Goal: Task Accomplishment & Management: Manage account settings

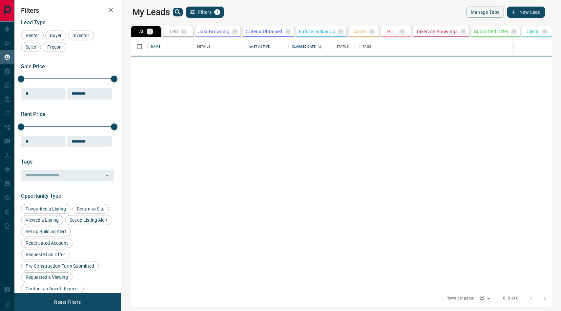
scroll to position [252, 437]
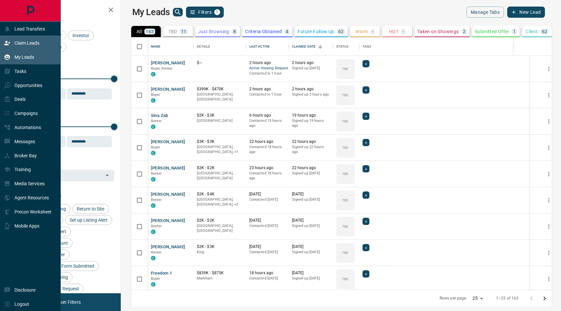
click at [12, 46] on div "Claim Leads" at bounding box center [21, 43] width 35 height 11
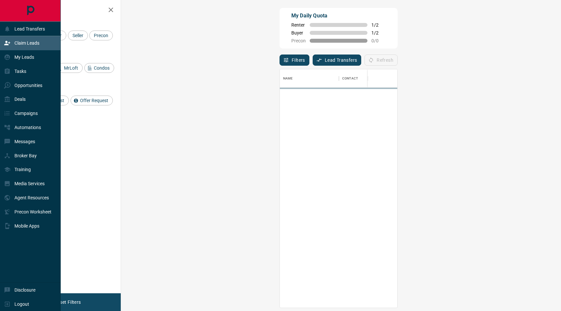
scroll to position [238, 426]
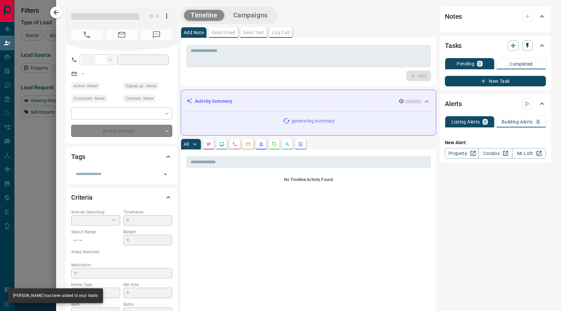
type input "**"
type input "**********"
type input "**"
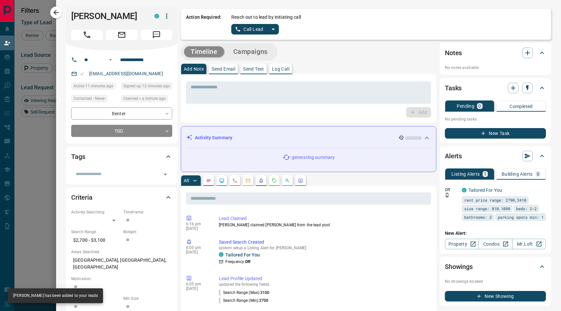
click at [277, 30] on button "split button" at bounding box center [273, 29] width 11 height 10
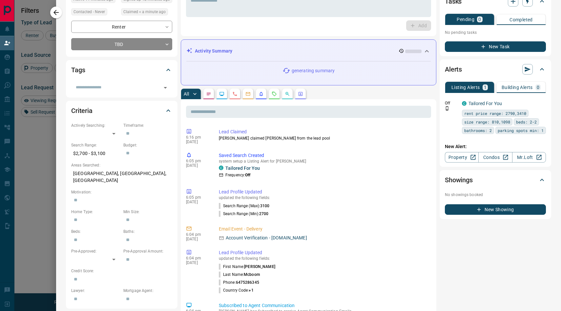
scroll to position [0, 0]
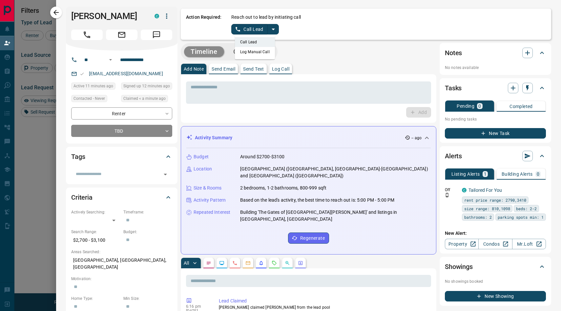
click at [261, 53] on li "Log Manual Call" at bounding box center [255, 52] width 40 height 10
click at [254, 25] on button "Log Manual Call" at bounding box center [252, 29] width 43 height 10
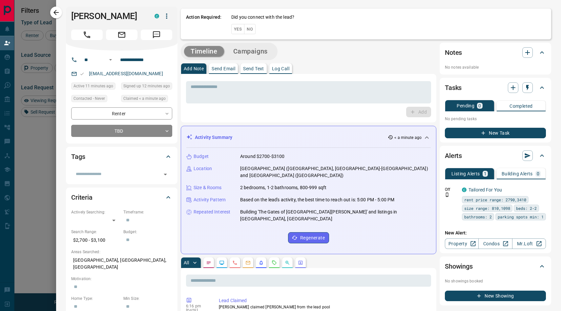
click at [237, 28] on button "Yes" at bounding box center [237, 29] width 13 height 10
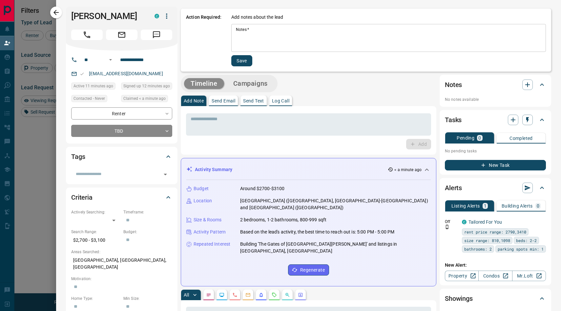
click at [264, 33] on textarea "Notes   *" at bounding box center [388, 38] width 305 height 22
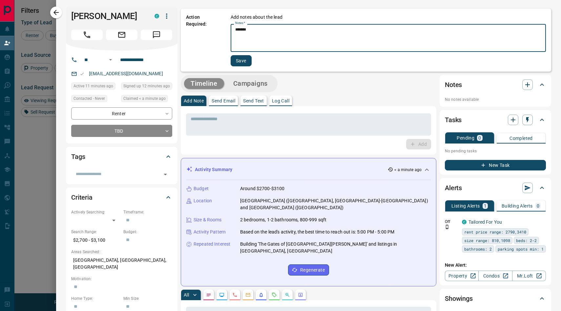
type textarea "*******"
click at [237, 58] on button "Save" at bounding box center [241, 60] width 21 height 11
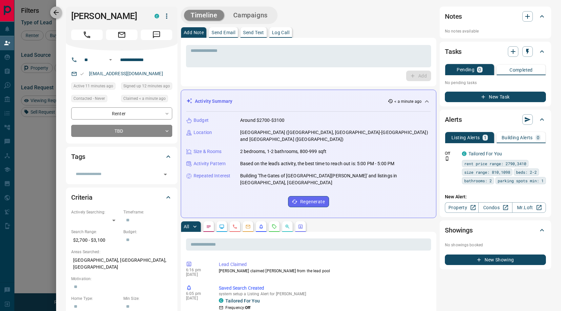
click at [55, 14] on icon "button" at bounding box center [55, 12] width 5 height 5
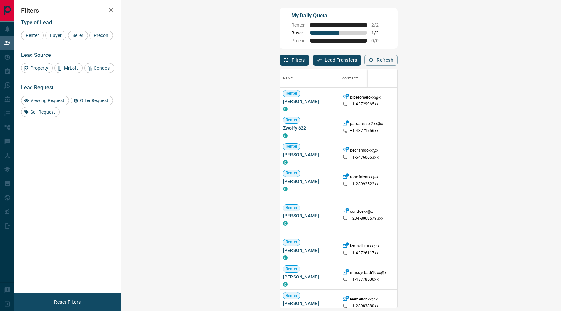
scroll to position [238, 426]
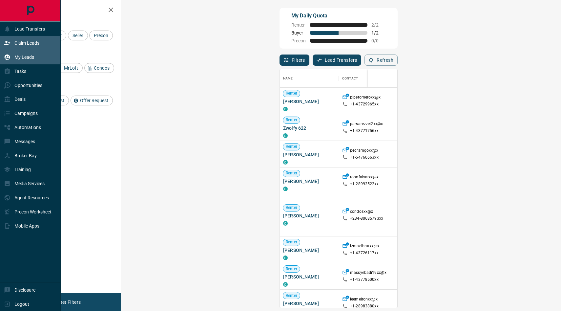
click at [26, 60] on div "My Leads" at bounding box center [19, 57] width 30 height 11
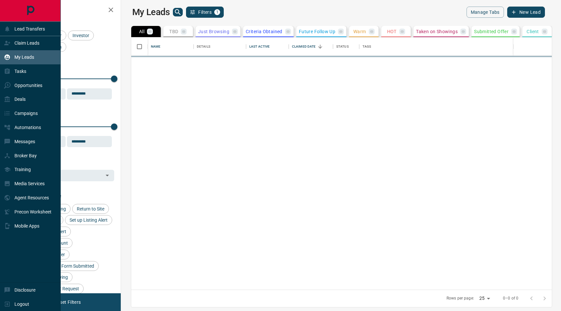
scroll to position [252, 437]
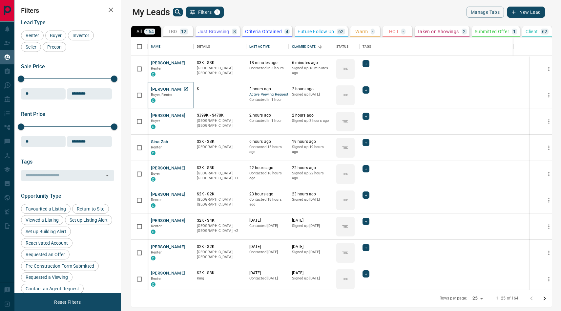
click at [162, 91] on button "[PERSON_NAME]" at bounding box center [168, 89] width 34 height 6
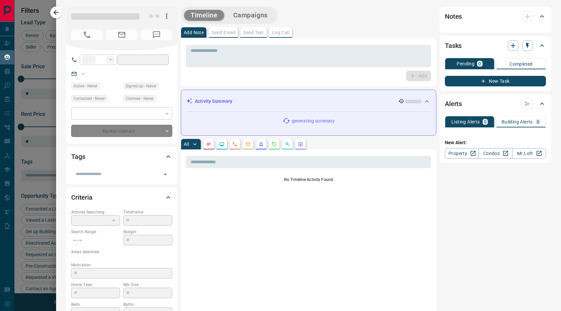
type input "**"
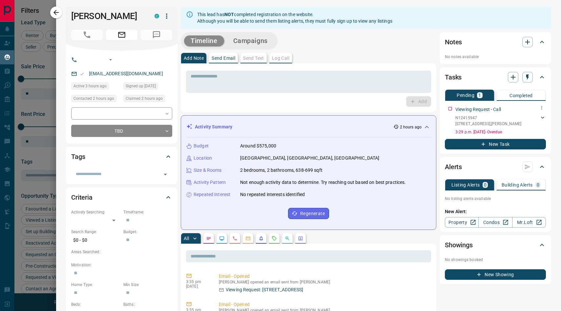
click at [463, 115] on p "N12415947" at bounding box center [488, 118] width 66 height 6
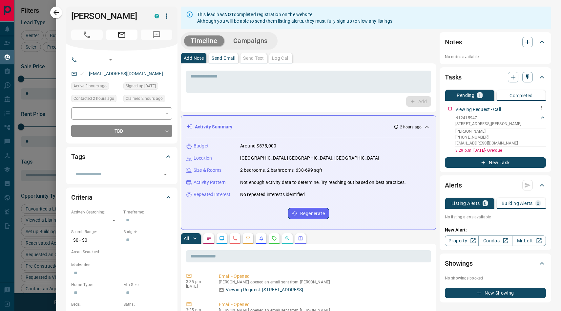
click at [542, 117] on icon at bounding box center [542, 117] width 3 height 2
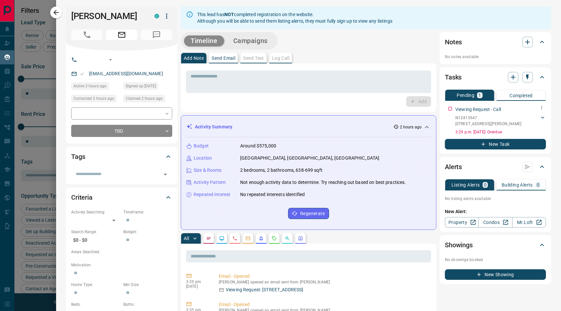
click at [542, 117] on icon at bounding box center [542, 117] width 3 height 2
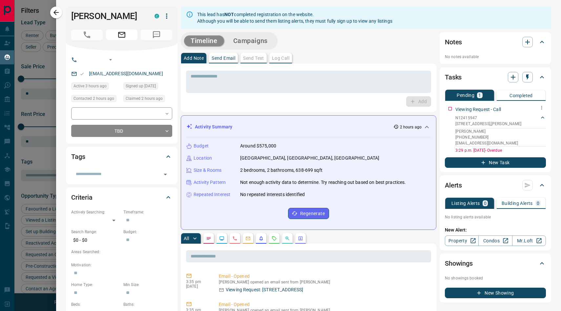
click at [468, 135] on p "[PHONE_NUMBER]" at bounding box center [500, 137] width 91 height 6
copy p "[PHONE_NUMBER]"
click at [126, 56] on input "tel" at bounding box center [142, 59] width 51 height 10
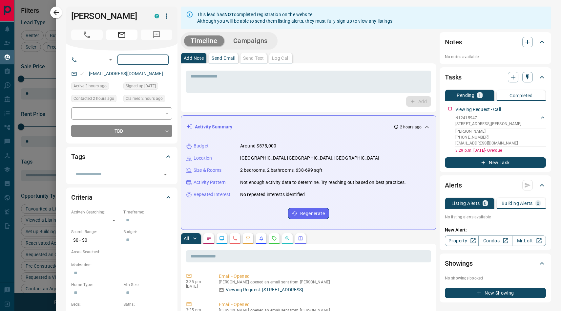
paste input "**********"
type input "**********"
click at [124, 49] on div "[PERSON_NAME] C" at bounding box center [122, 29] width 112 height 44
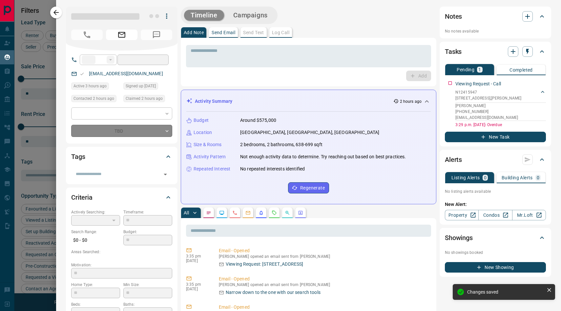
type input "**********"
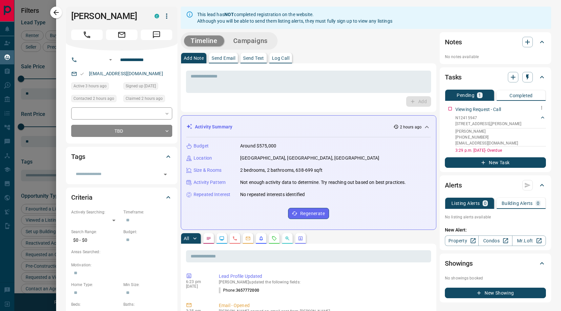
drag, startPoint x: 455, startPoint y: 117, endPoint x: 475, endPoint y: 117, distance: 19.7
click at [475, 117] on div "Viewing Request - Call N12415947 [STREET_ADDRESS] Das [PHONE_NUMBER] [EMAIL_ADD…" at bounding box center [495, 128] width 101 height 50
click at [475, 117] on p "N12415947" at bounding box center [488, 118] width 66 height 6
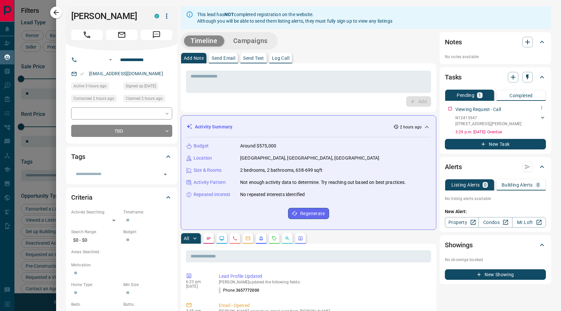
click at [475, 117] on p "N12415947" at bounding box center [488, 118] width 66 height 6
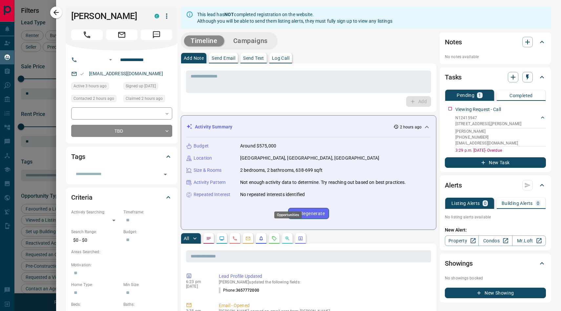
scroll to position [40, 0]
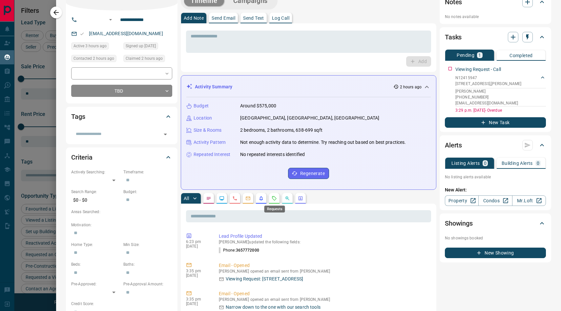
click at [273, 197] on circle "Requests" at bounding box center [273, 196] width 1 height 1
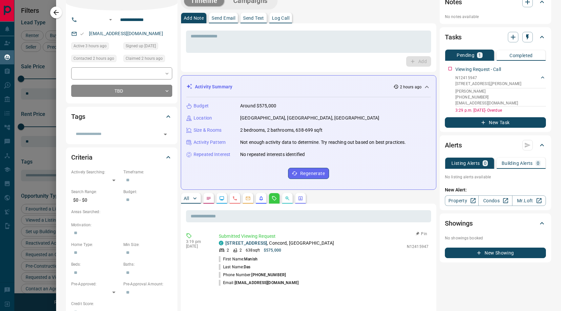
click at [233, 237] on p "Submitted Viewing Request" at bounding box center [324, 236] width 210 height 7
click at [236, 242] on link "[STREET_ADDRESS]" at bounding box center [246, 242] width 42 height 5
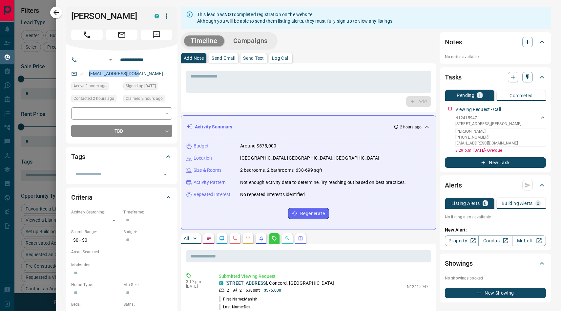
drag, startPoint x: 86, startPoint y: 72, endPoint x: 141, endPoint y: 75, distance: 54.9
click at [141, 75] on div "[EMAIL_ADDRESS][DOMAIN_NAME]" at bounding box center [121, 73] width 101 height 11
copy link "[EMAIL_ADDRESS][DOMAIN_NAME]"
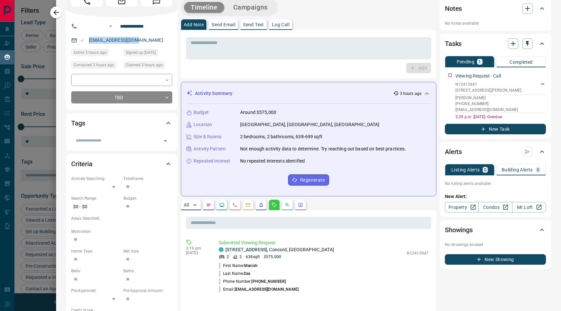
scroll to position [34, 0]
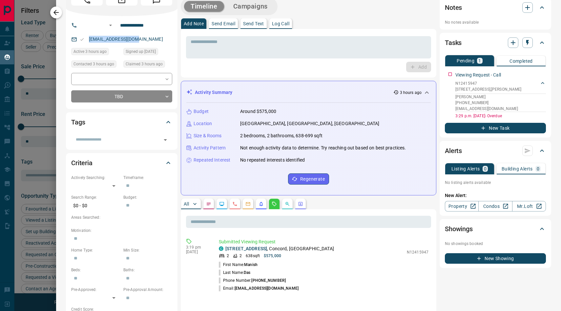
click at [55, 12] on icon "button" at bounding box center [55, 12] width 5 height 5
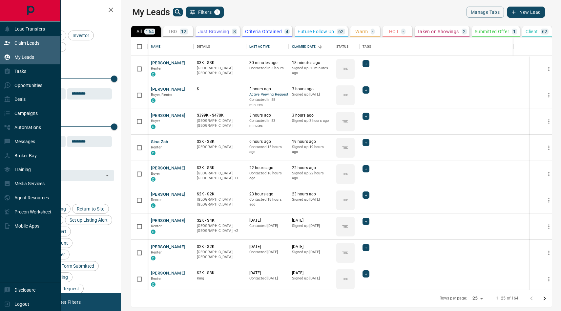
click at [26, 44] on p "Claim Leads" at bounding box center [26, 42] width 25 height 5
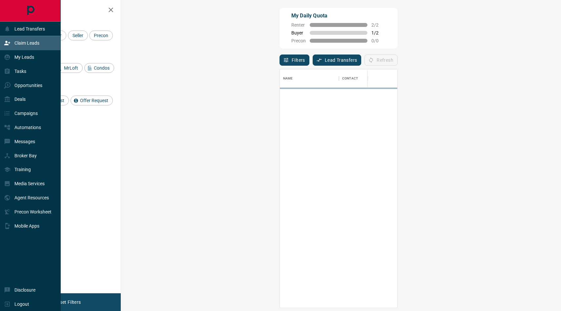
scroll to position [238, 426]
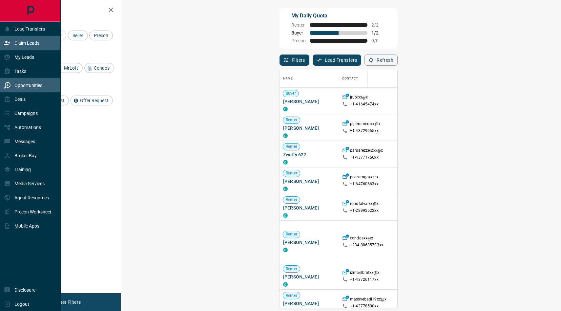
click at [29, 85] on p "Opportunities" at bounding box center [28, 85] width 28 height 5
